Goal: Download file/media

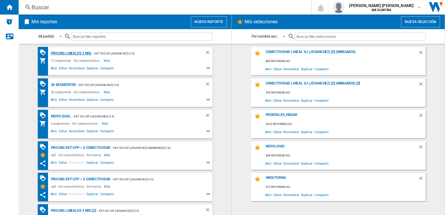
click at [76, 54] on div "Pricing lineales 3 neg" at bounding box center [71, 53] width 42 height 7
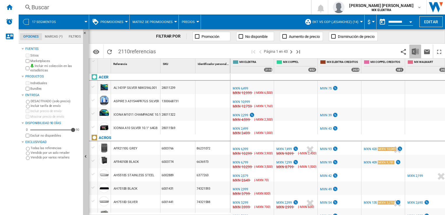
click at [414, 52] on img "Descargar en Excel" at bounding box center [415, 51] width 7 height 7
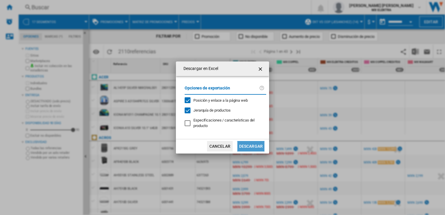
click at [251, 146] on button "Descargar" at bounding box center [250, 146] width 27 height 10
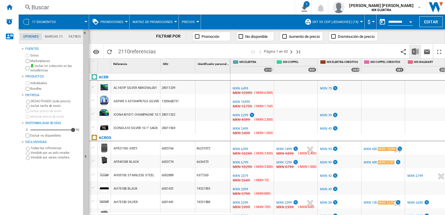
click at [416, 53] on img "Descargar en Excel" at bounding box center [415, 51] width 7 height 7
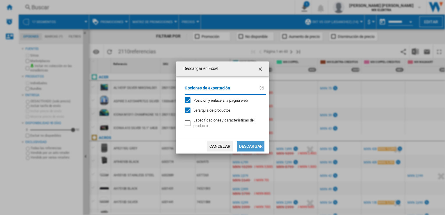
click at [247, 148] on button "Descargar" at bounding box center [250, 146] width 27 height 10
